Goal: Find contact information: Find contact information

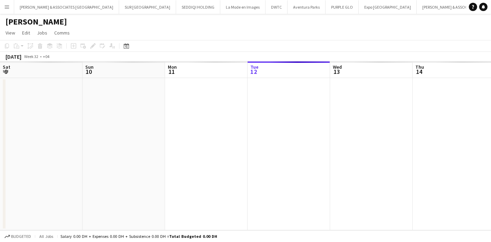
scroll to position [0, 165]
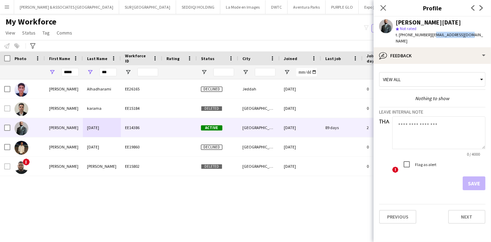
drag, startPoint x: 468, startPoint y: 35, endPoint x: 429, endPoint y: 37, distance: 38.8
click at [429, 37] on span "| ahmedthw@gmail.com" at bounding box center [439, 37] width 87 height 11
drag, startPoint x: 429, startPoint y: 35, endPoint x: 469, endPoint y: 37, distance: 39.8
click at [469, 37] on span "| ahmedthw@gmail.com" at bounding box center [439, 37] width 87 height 11
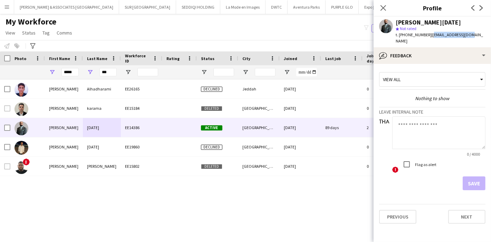
copy span "ahmedthw@gmail.com"
